Goal: Obtain resource: Obtain resource

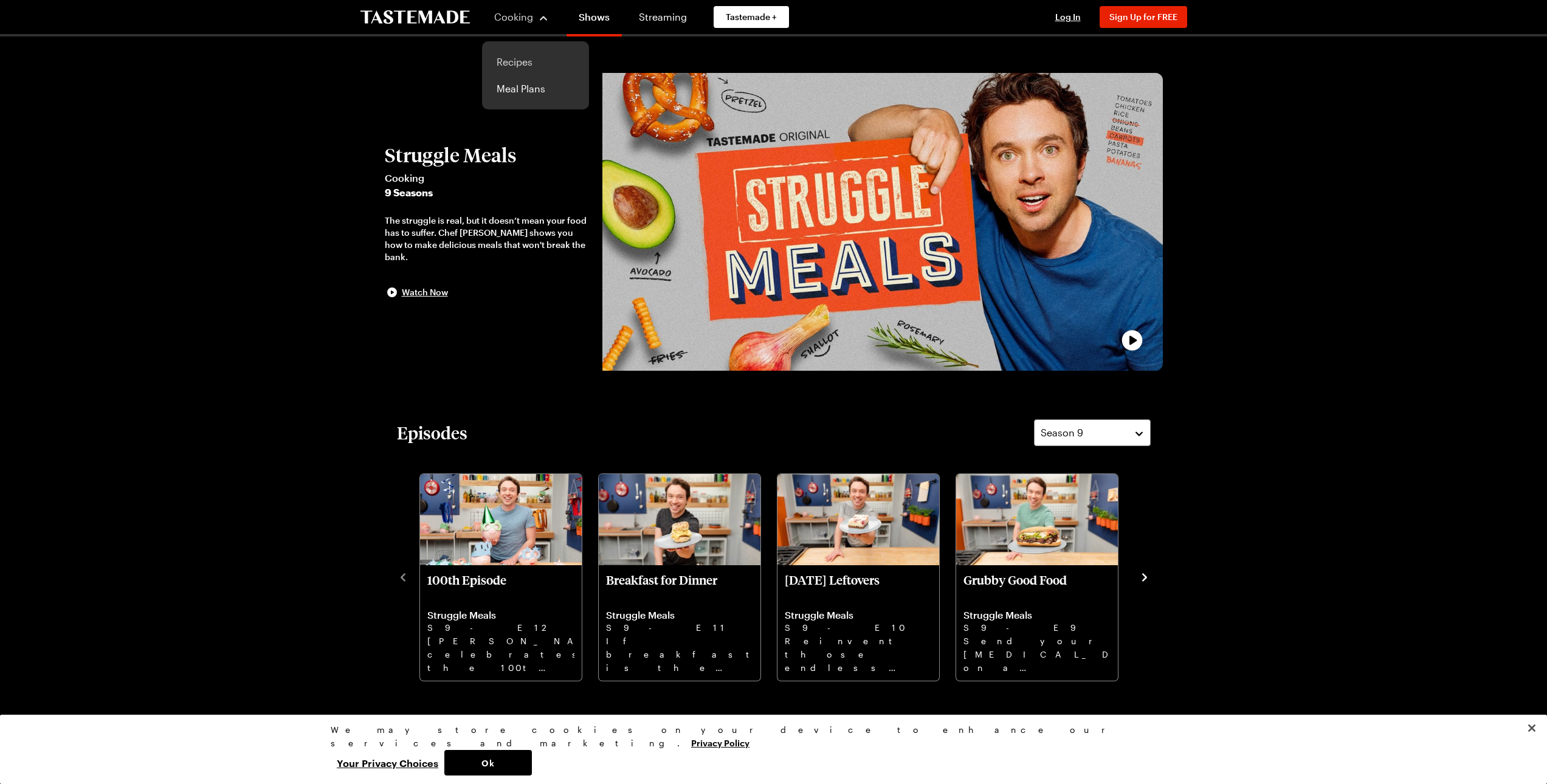
click at [523, 61] on link "Recipes" at bounding box center [535, 62] width 92 height 27
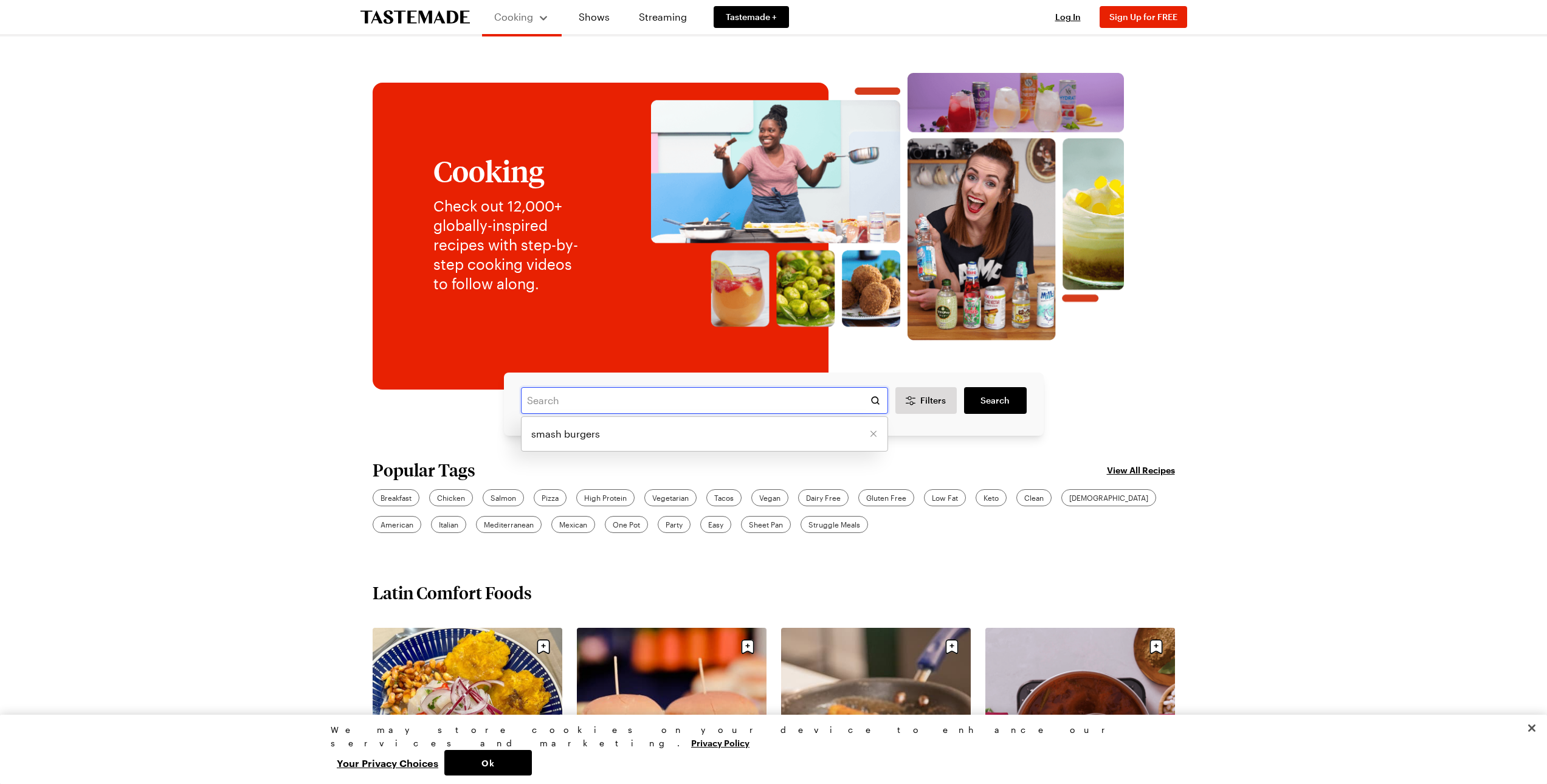
click at [557, 403] on input "text" at bounding box center [705, 400] width 367 height 27
click at [570, 438] on span "smash burgers" at bounding box center [566, 434] width 69 height 14
type input "smash burgers"
click at [979, 402] on link "Search" at bounding box center [995, 400] width 62 height 27
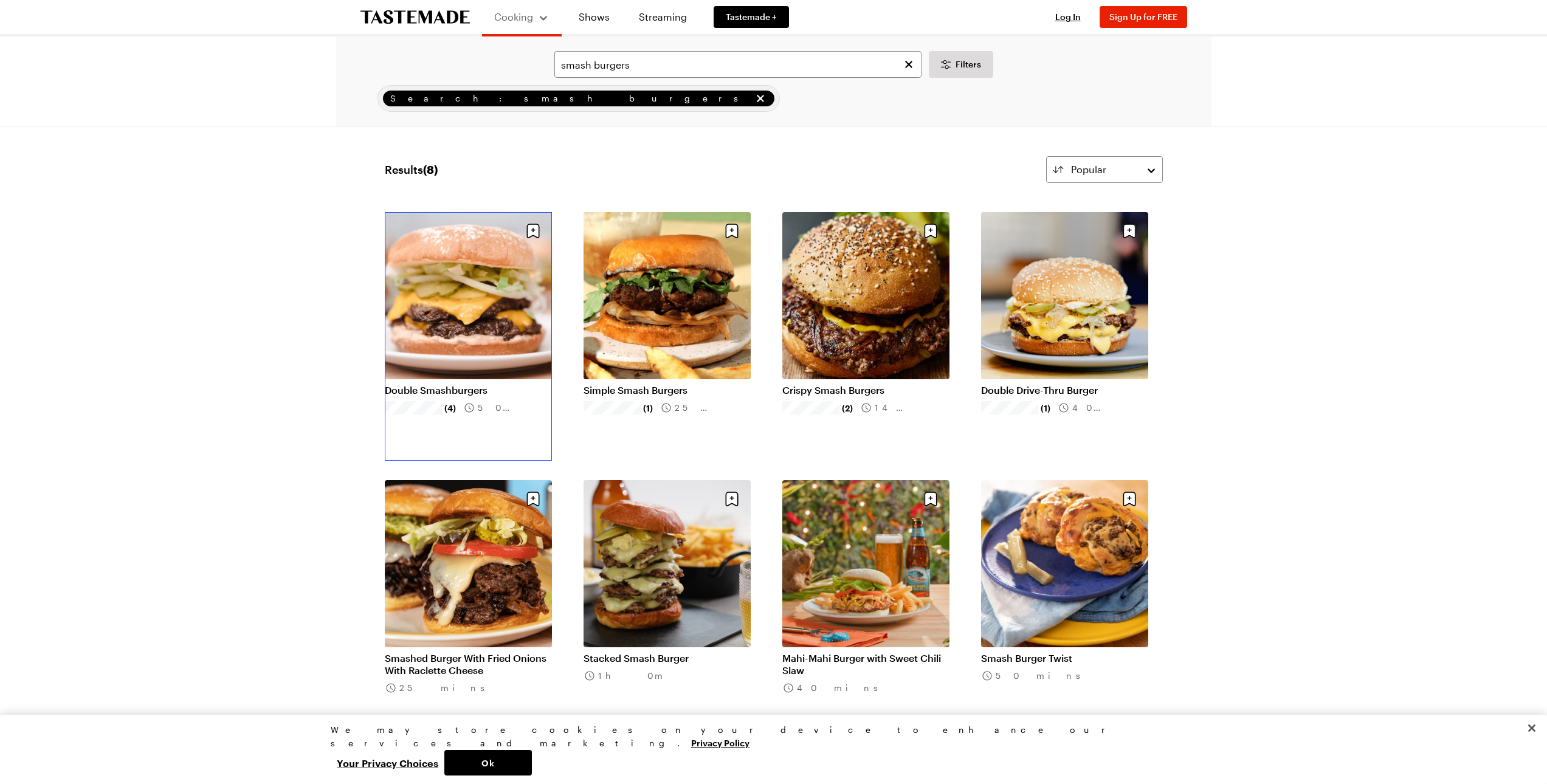
click at [465, 384] on link "Double Smashburgers" at bounding box center [468, 390] width 167 height 12
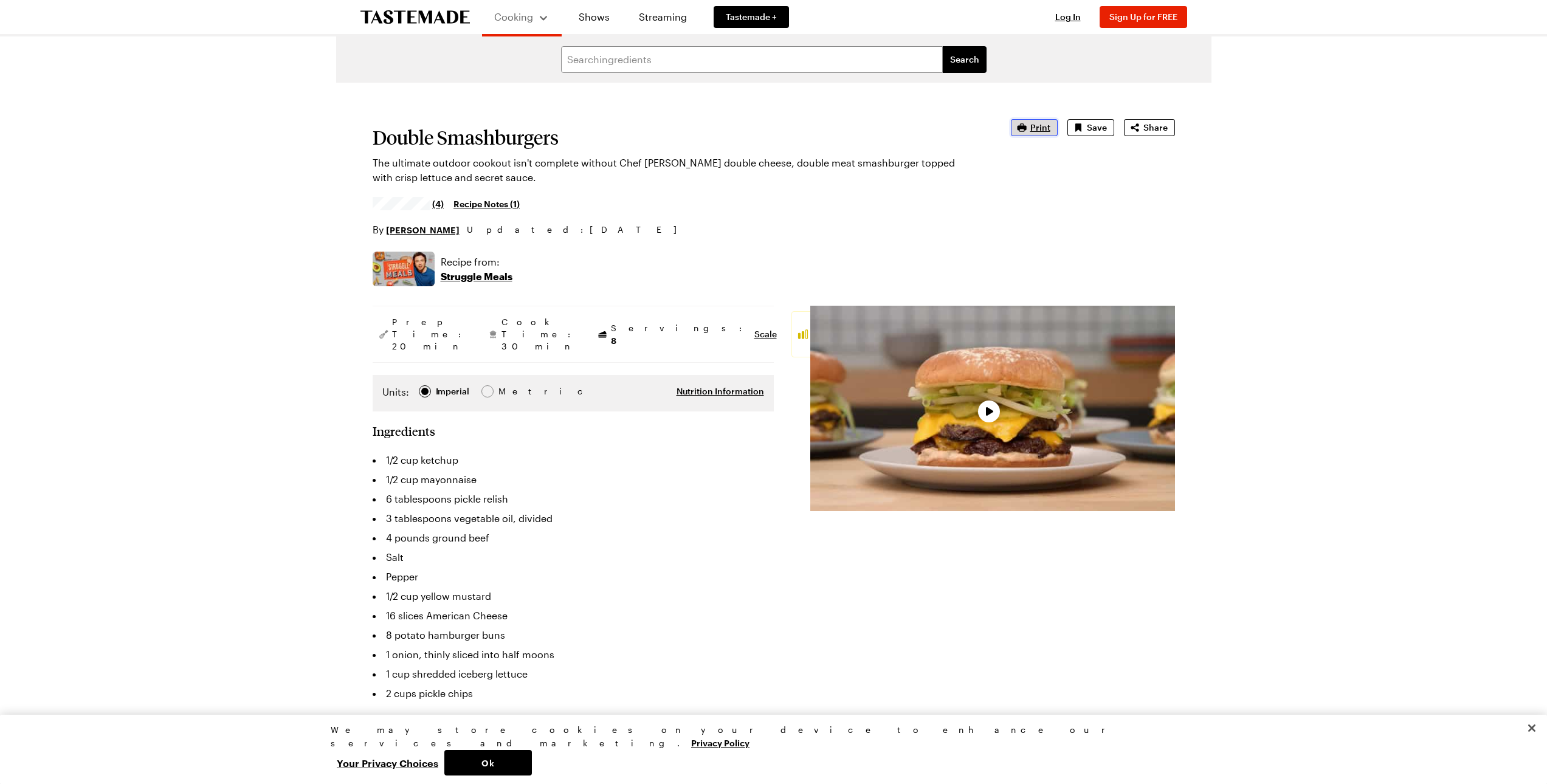
click at [1037, 130] on span "Print" at bounding box center [1040, 128] width 20 height 12
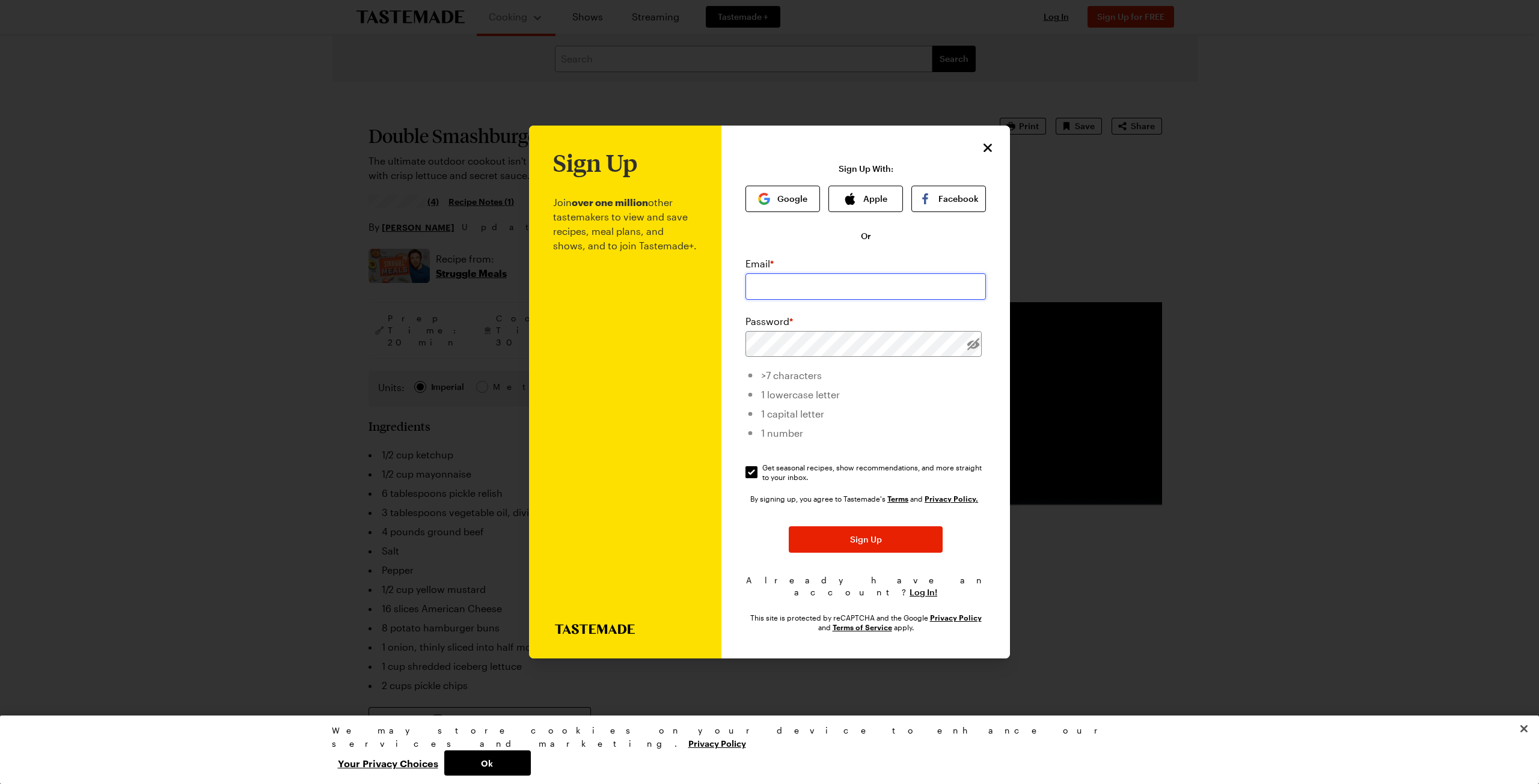
click at [774, 294] on input "email" at bounding box center [865, 286] width 240 height 26
type input "[EMAIL_ADDRESS][DOMAIN_NAME]"
click at [923, 587] on span "Log In!" at bounding box center [923, 593] width 28 height 12
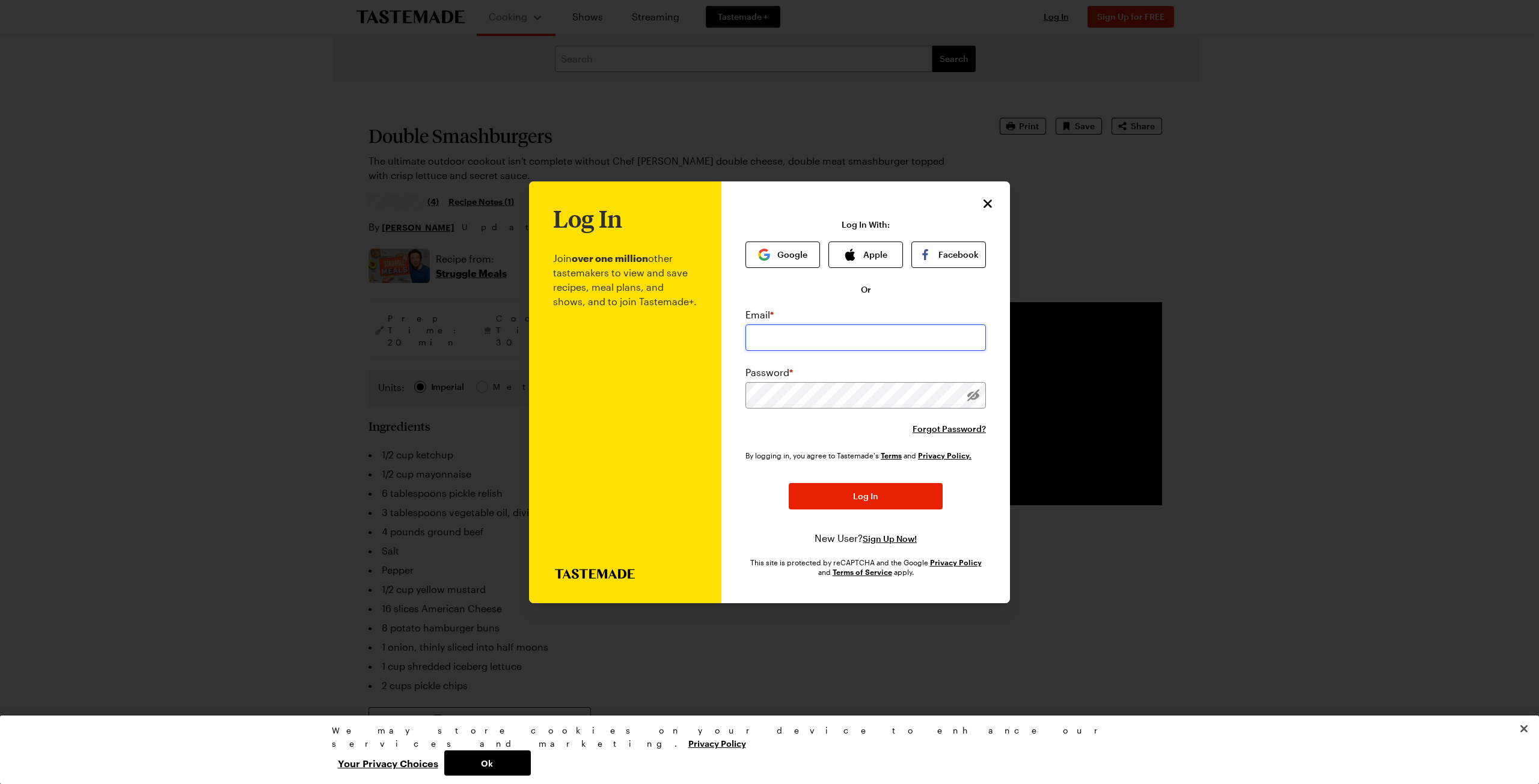
drag, startPoint x: 762, startPoint y: 338, endPoint x: 769, endPoint y: 342, distance: 8.1
click at [762, 338] on input "email" at bounding box center [865, 337] width 240 height 26
type input "[EMAIL_ADDRESS][DOMAIN_NAME]"
click at [854, 495] on span "Log In" at bounding box center [866, 496] width 26 height 12
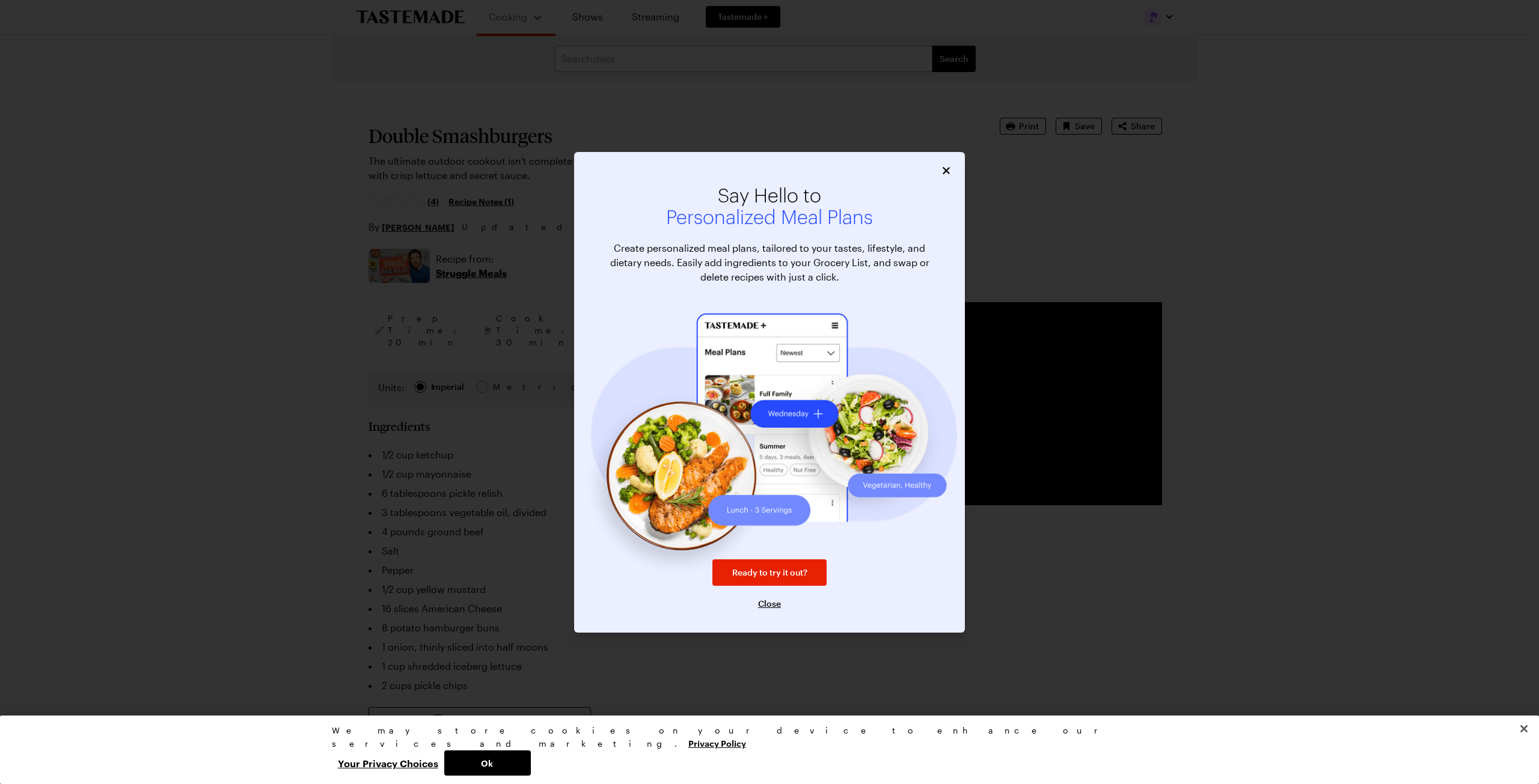
type textarea "x"
